Goal: Obtain resource: Download file/media

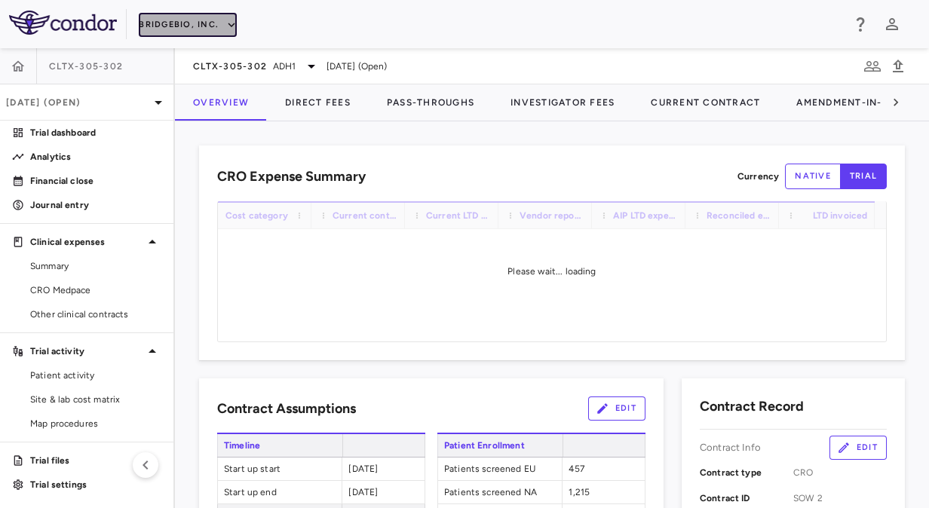
click at [225, 23] on icon "button" at bounding box center [232, 25] width 14 height 14
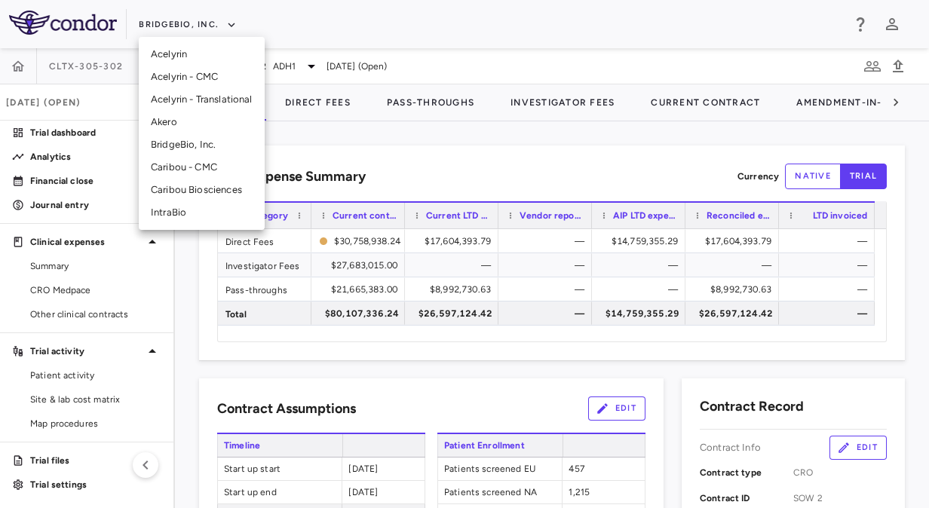
click at [179, 128] on li "Akero" at bounding box center [202, 122] width 126 height 23
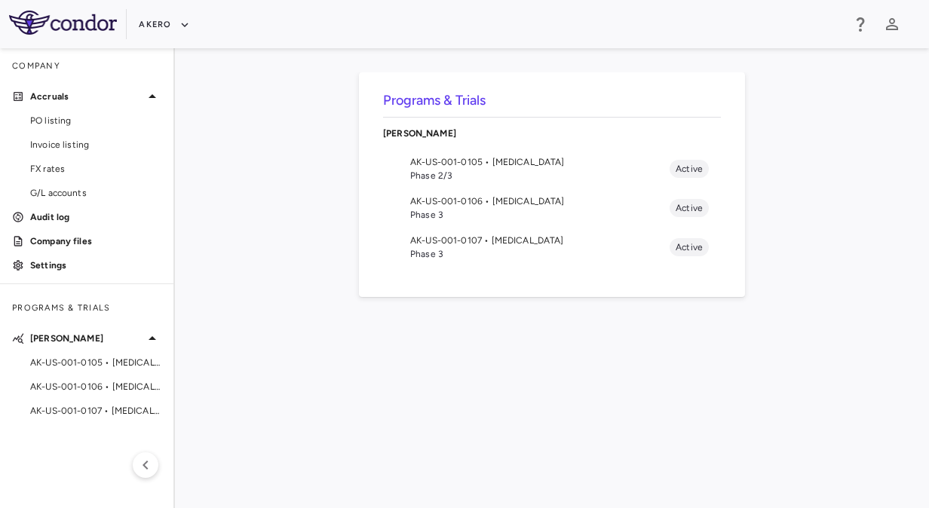
click at [597, 156] on span "AK-US-001-0105 • [MEDICAL_DATA]" at bounding box center [539, 162] width 259 height 14
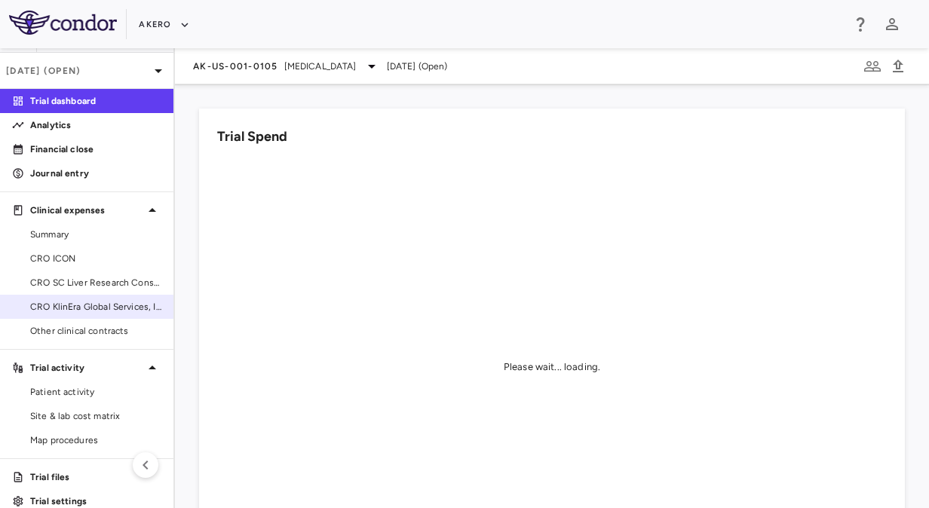
scroll to position [48, 0]
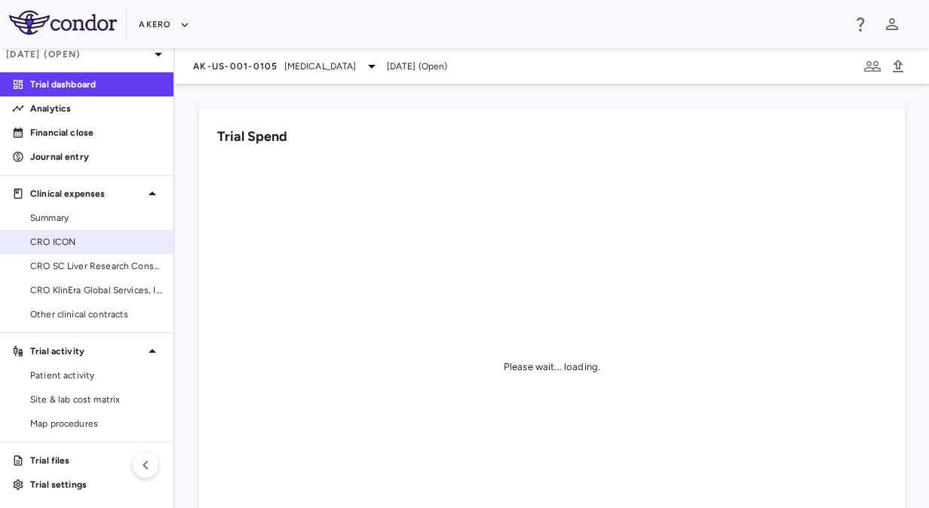
click at [102, 238] on span "CRO ICON" at bounding box center [95, 242] width 131 height 14
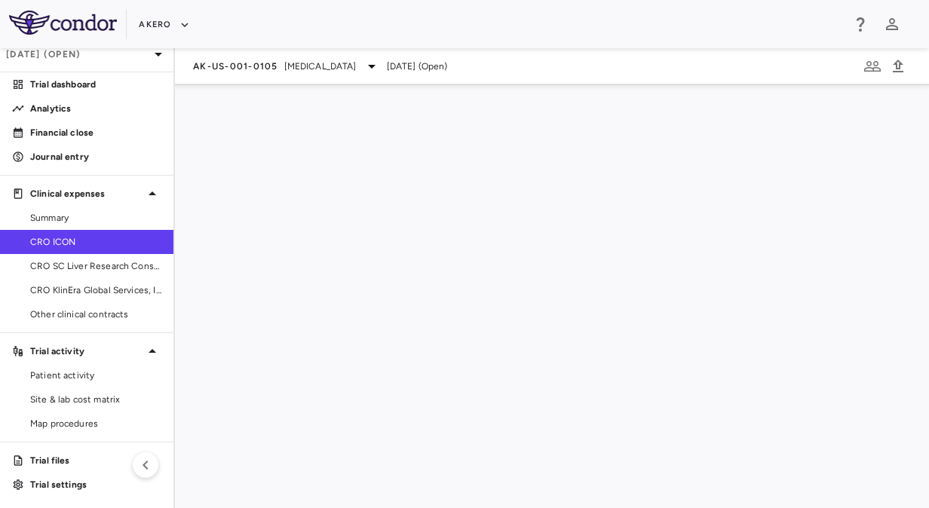
click at [524, 456] on div "AK-US-001-0105 [MEDICAL_DATA] [DATE] (Open)" at bounding box center [552, 278] width 754 height 460
click at [145, 262] on span "CRO SC Liver Research Consortium LLC" at bounding box center [95, 266] width 131 height 14
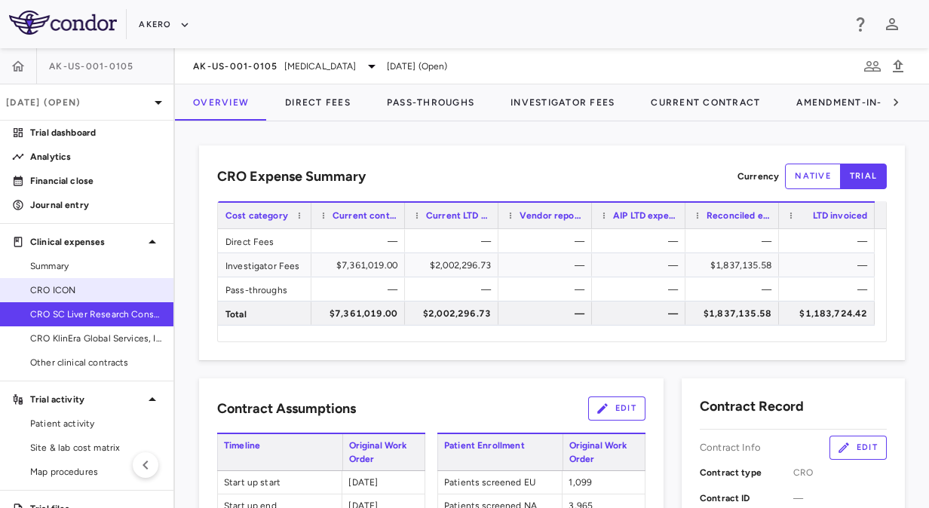
click at [120, 273] on link "Summary" at bounding box center [86, 266] width 173 height 23
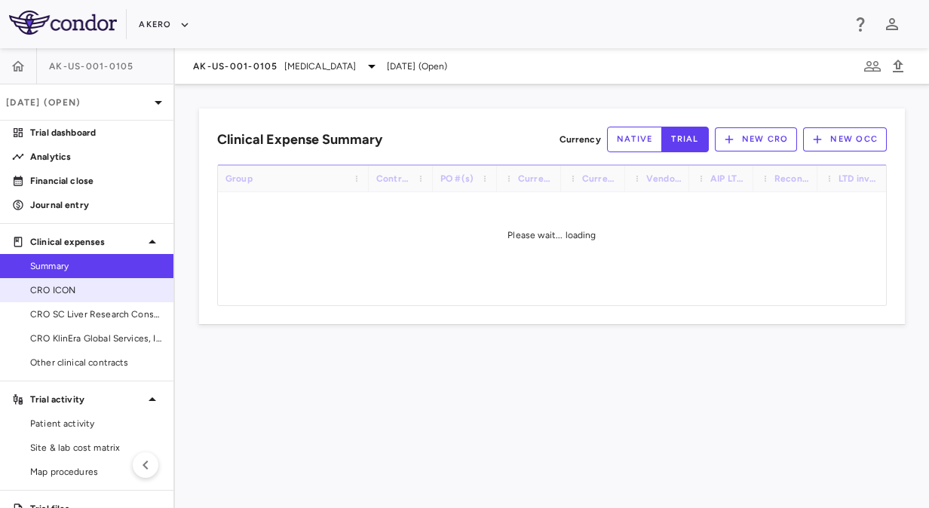
click at [116, 289] on span "CRO ICON" at bounding box center [95, 291] width 131 height 14
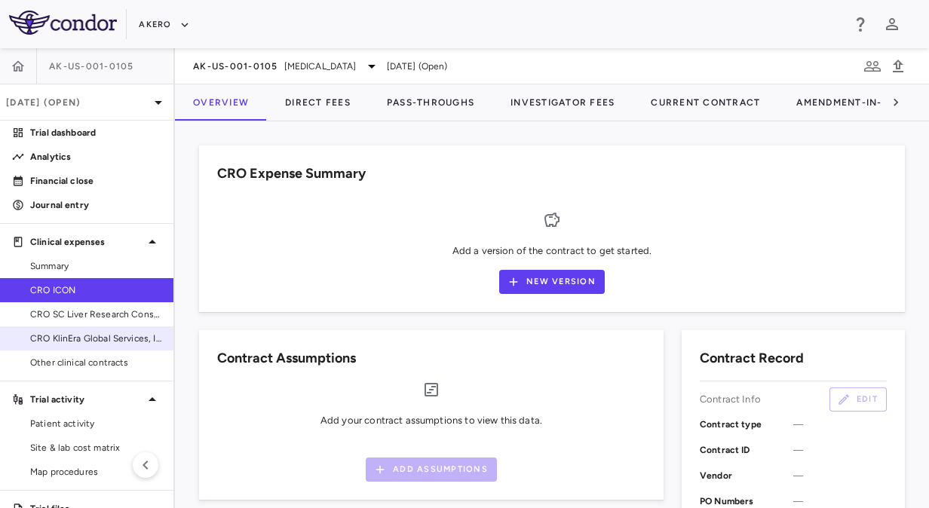
click at [119, 333] on span "CRO KlinEra Global Services, Inc" at bounding box center [95, 339] width 131 height 14
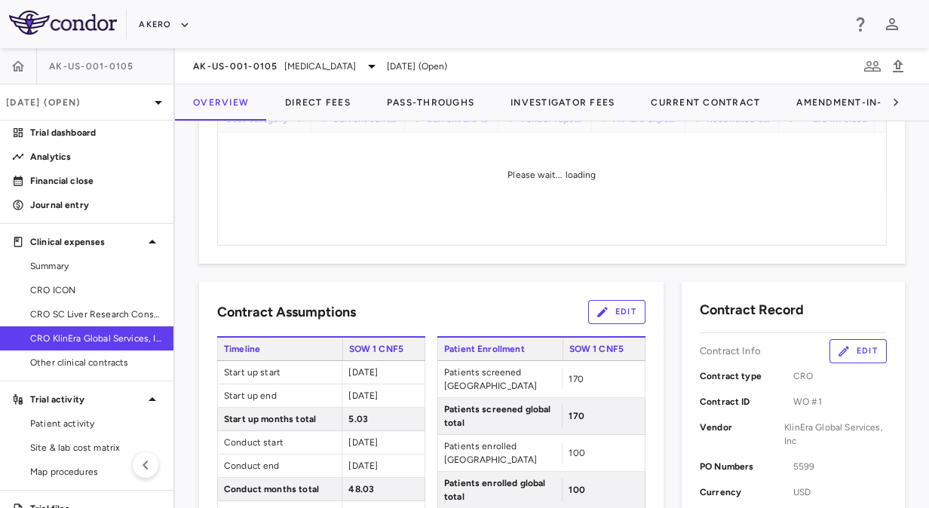
scroll to position [75, 0]
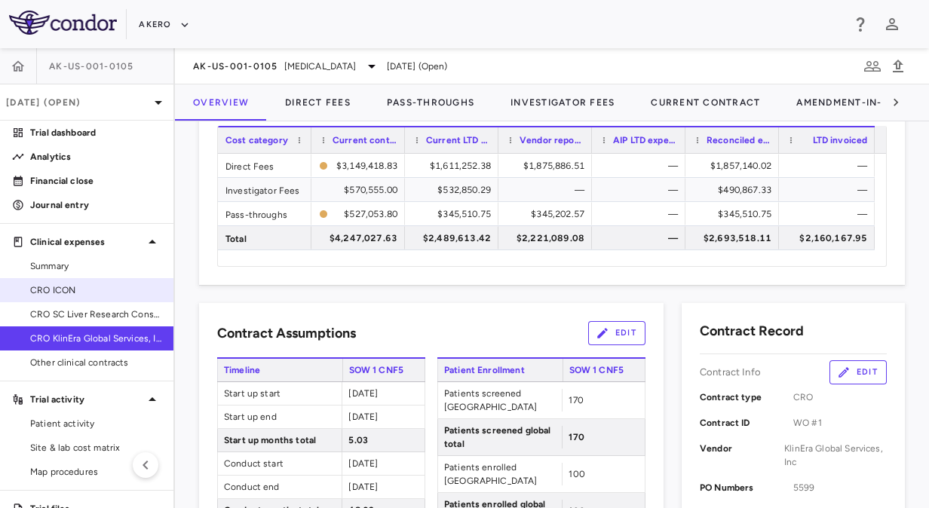
click at [115, 292] on span "CRO ICON" at bounding box center [95, 291] width 131 height 14
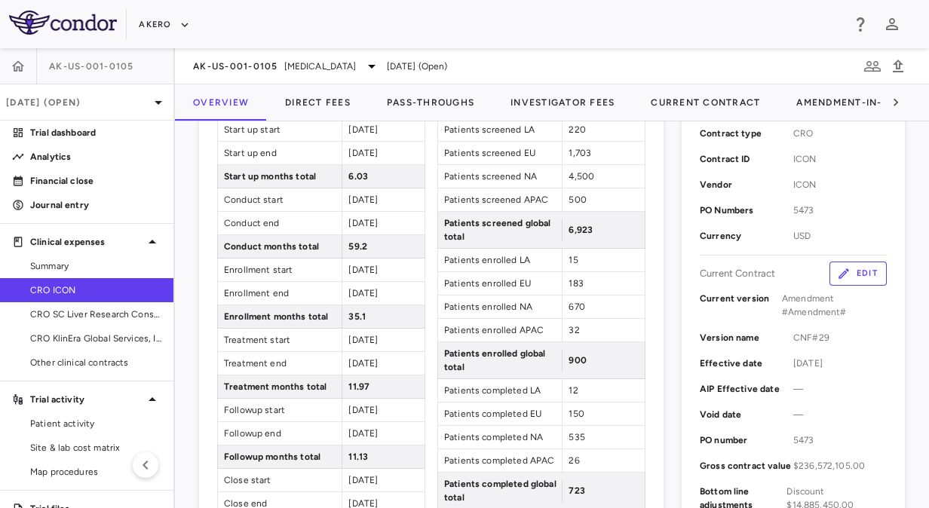
scroll to position [603, 0]
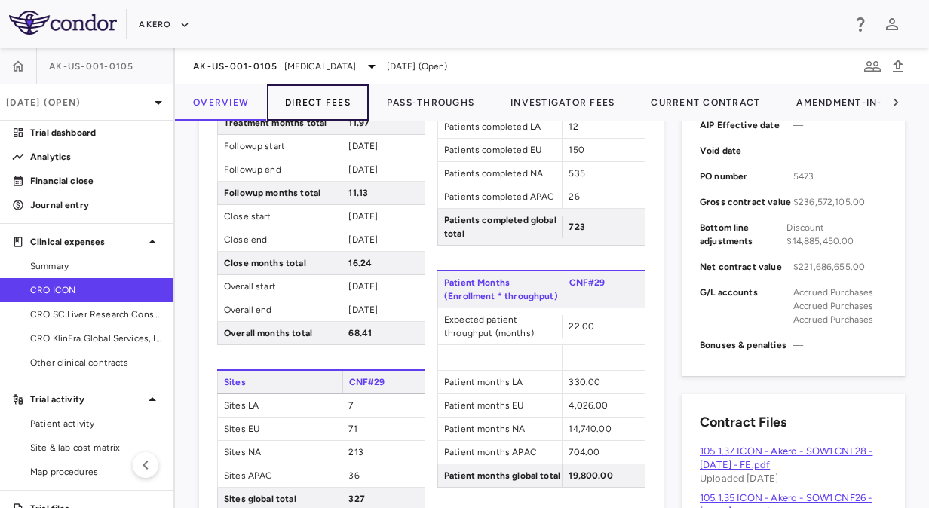
click at [325, 104] on button "Direct Fees" at bounding box center [318, 102] width 102 height 36
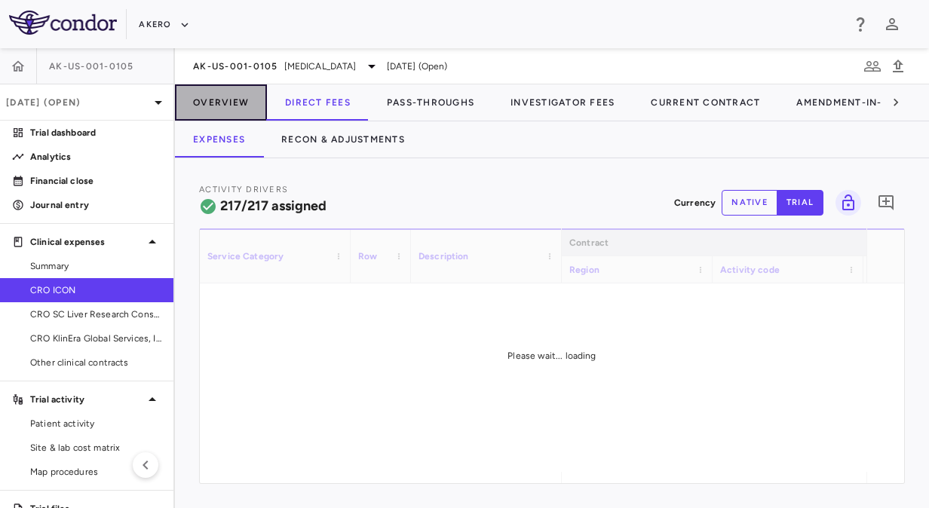
click at [213, 91] on button "Overview" at bounding box center [221, 102] width 92 height 36
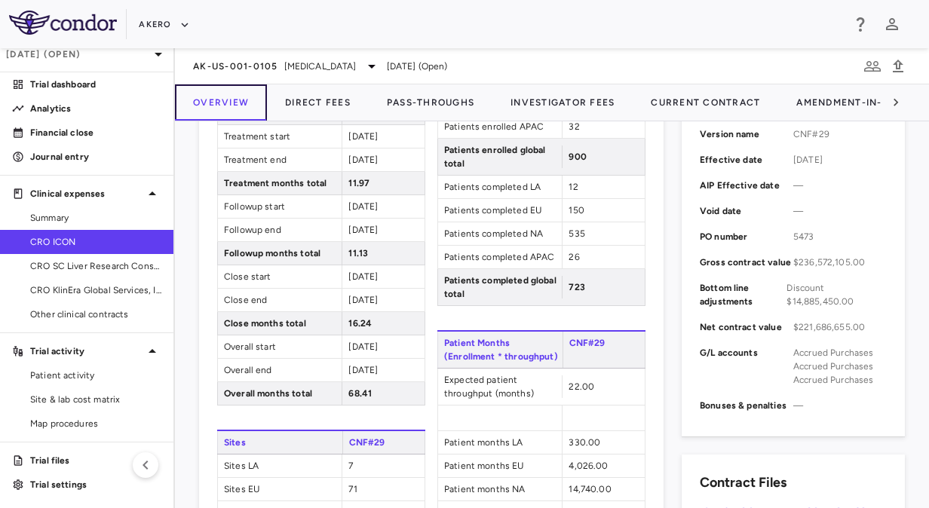
scroll to position [528, 0]
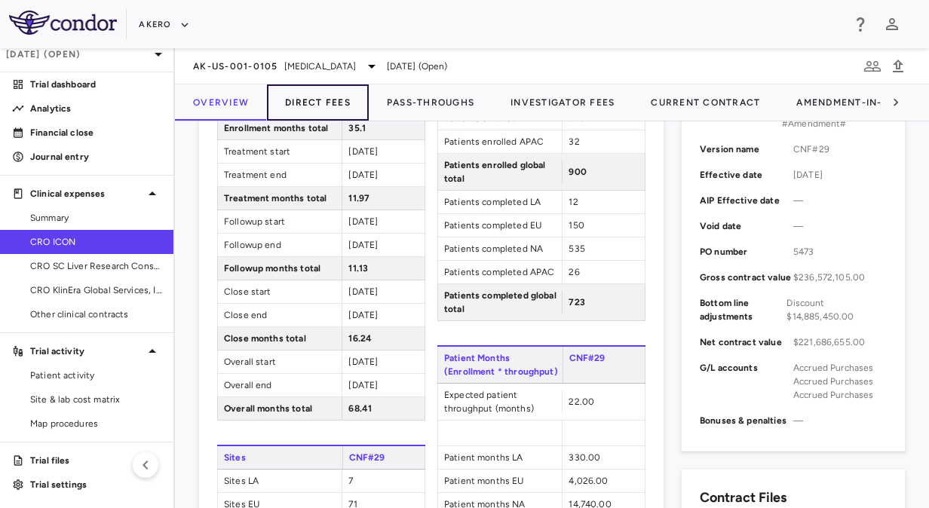
click at [338, 110] on button "Direct Fees" at bounding box center [318, 102] width 102 height 36
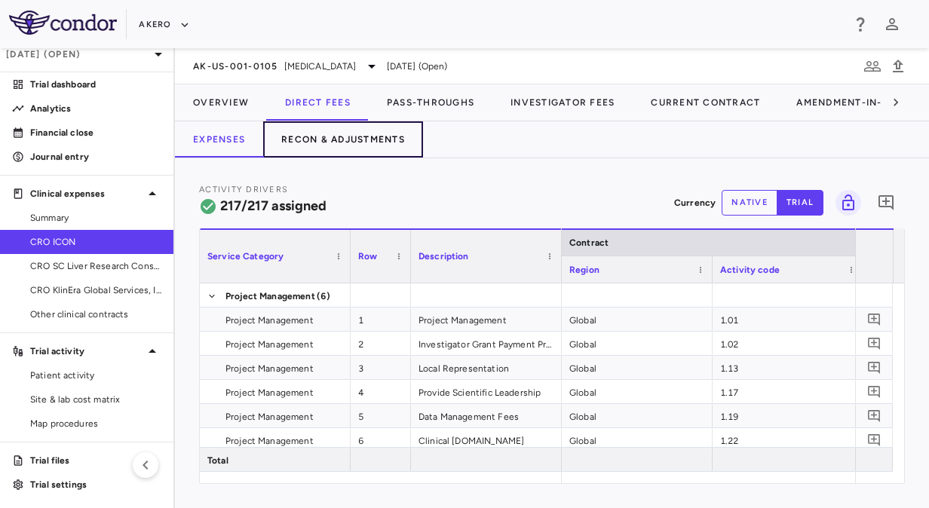
click at [373, 144] on button "Recon & Adjustments" at bounding box center [343, 139] width 160 height 36
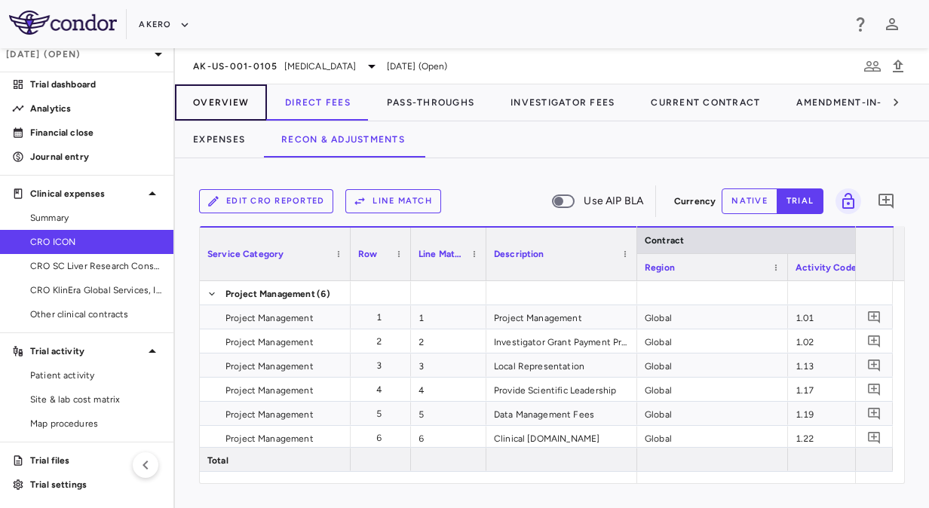
click at [223, 101] on button "Overview" at bounding box center [221, 102] width 92 height 36
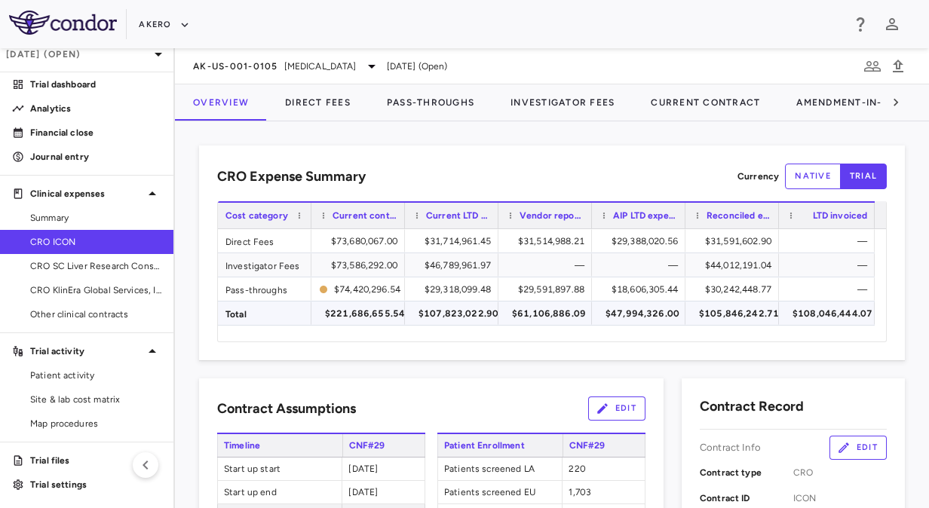
click at [825, 311] on div "$108,046,444.07" at bounding box center [833, 314] width 80 height 24
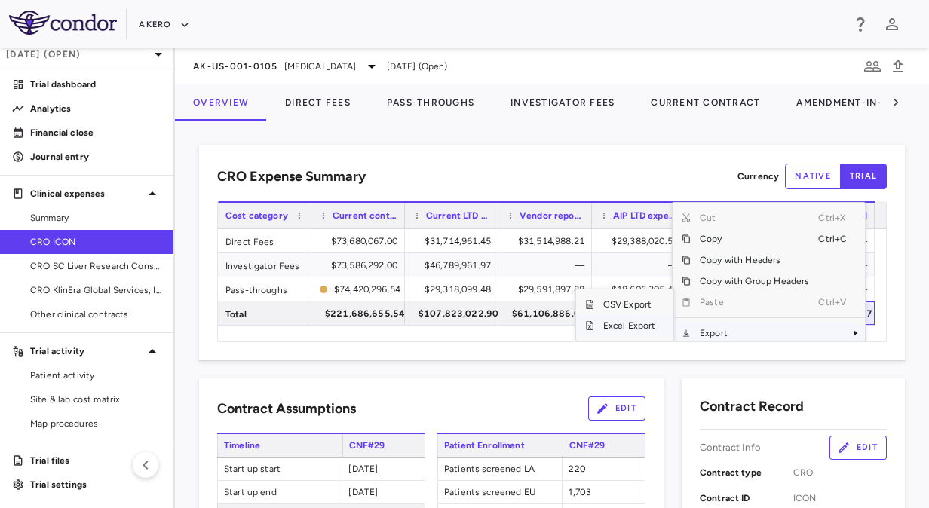
click at [632, 327] on span "Excel Export" at bounding box center [629, 325] width 71 height 21
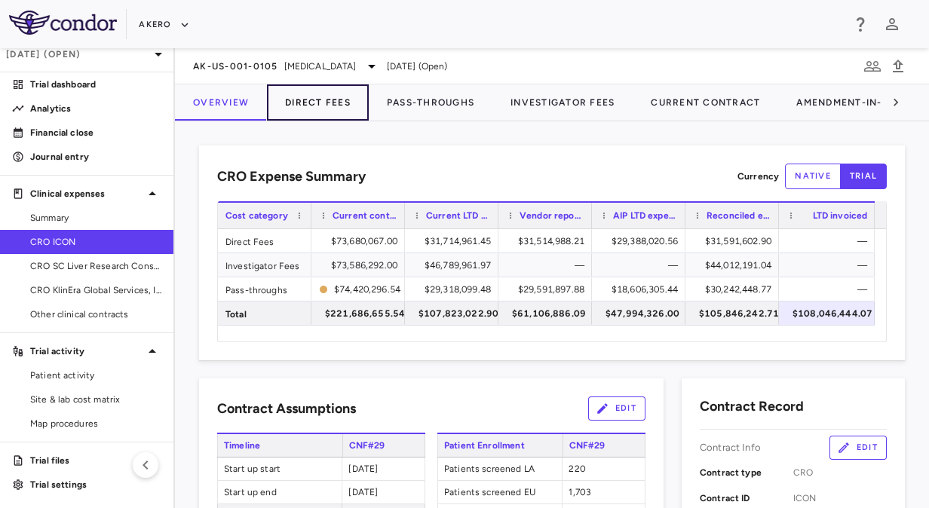
click at [336, 107] on button "Direct Fees" at bounding box center [318, 102] width 102 height 36
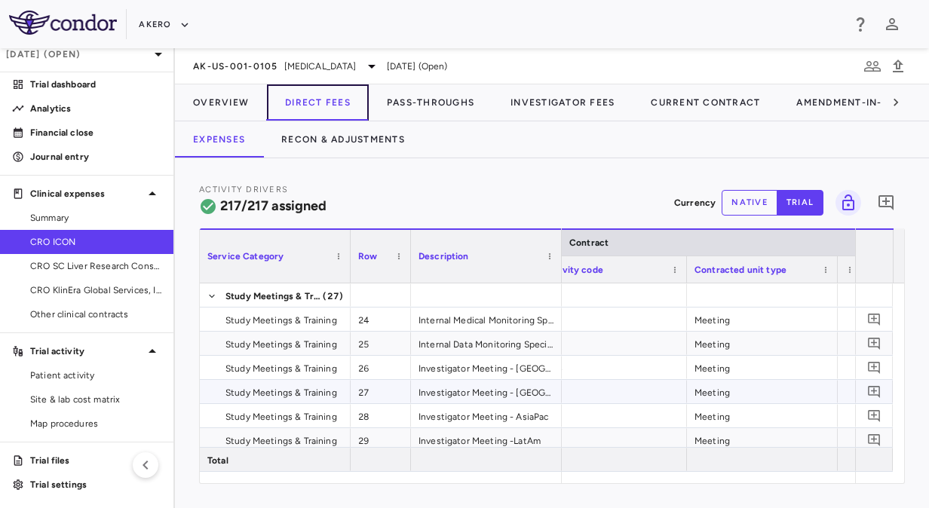
scroll to position [0, 262]
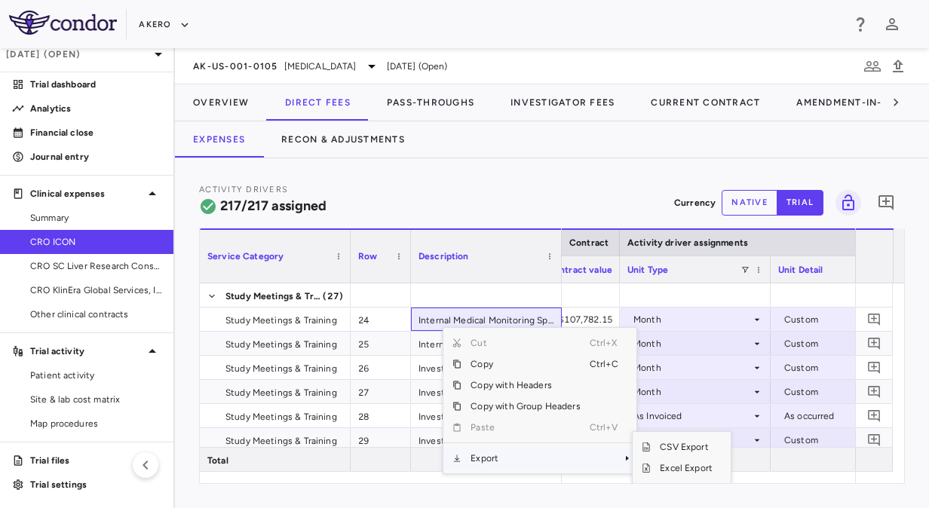
click at [514, 456] on span "Export" at bounding box center [525, 458] width 127 height 21
click at [686, 462] on span "Excel Export" at bounding box center [686, 468] width 71 height 21
